Goal: Transaction & Acquisition: Download file/media

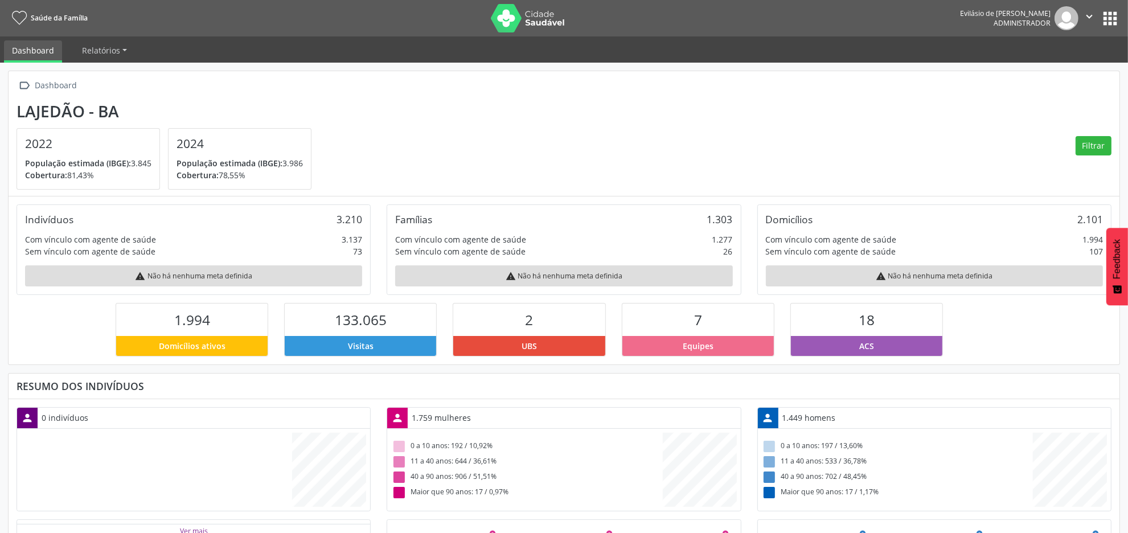
scroll to position [190, 370]
click at [1106, 26] on button "apps" at bounding box center [1110, 19] width 20 height 20
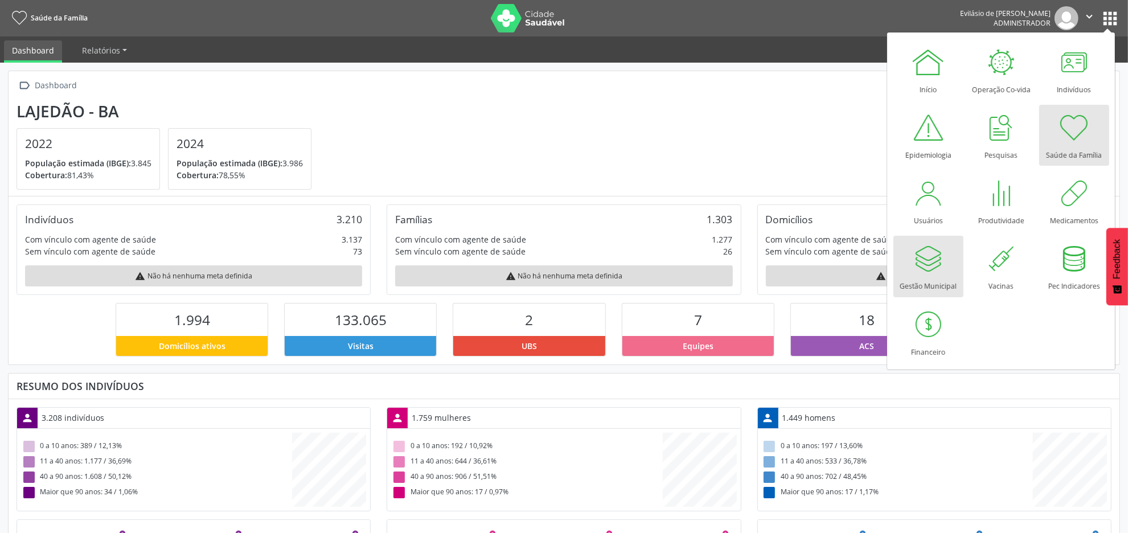
click at [939, 280] on div "Gestão Municipal" at bounding box center [927, 283] width 57 height 15
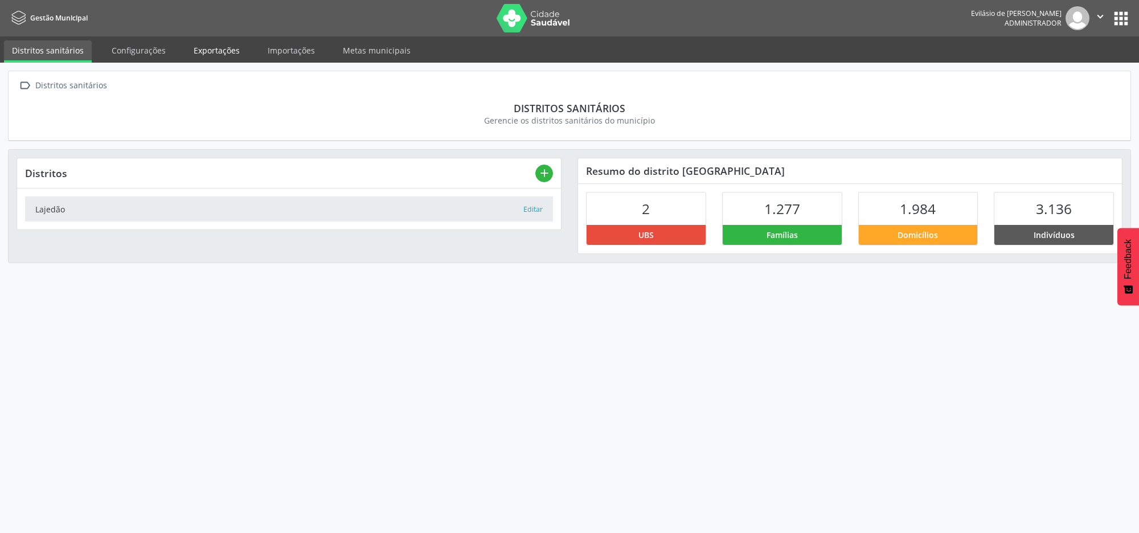
click at [209, 52] on link "Exportações" at bounding box center [217, 50] width 62 height 20
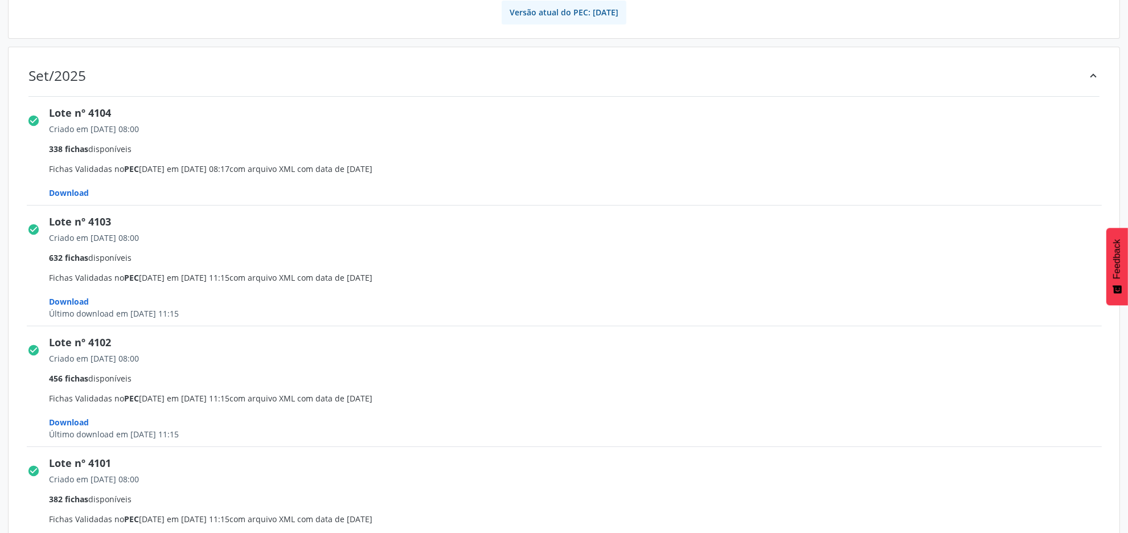
scroll to position [142, 0]
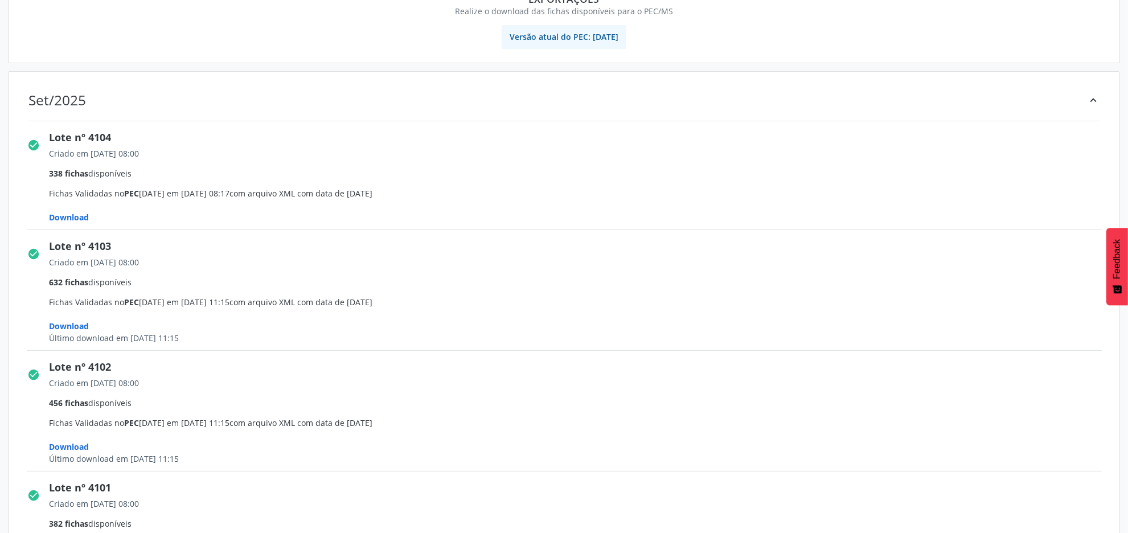
click at [83, 213] on span "Download" at bounding box center [70, 217] width 40 height 11
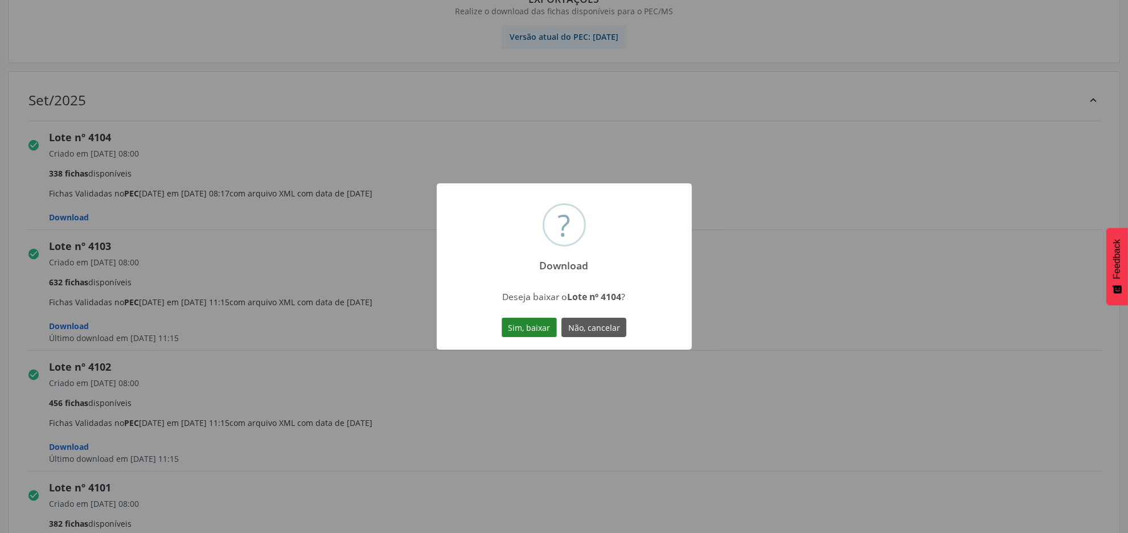
click at [527, 326] on button "Sim, baixar" at bounding box center [529, 327] width 55 height 19
